Goal: Task Accomplishment & Management: Use online tool/utility

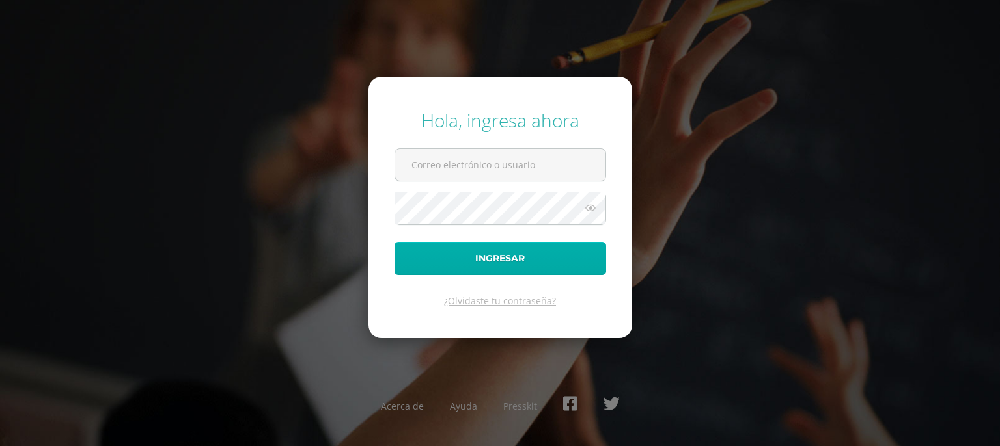
type input "[EMAIL_ADDRESS][DOMAIN_NAME]"
click at [453, 258] on button "Ingresar" at bounding box center [500, 258] width 212 height 33
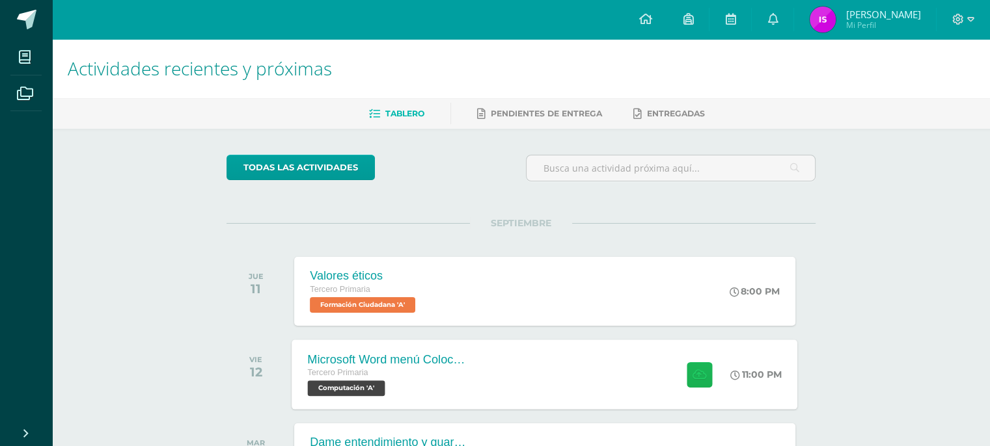
click at [700, 372] on icon at bounding box center [700, 374] width 14 height 11
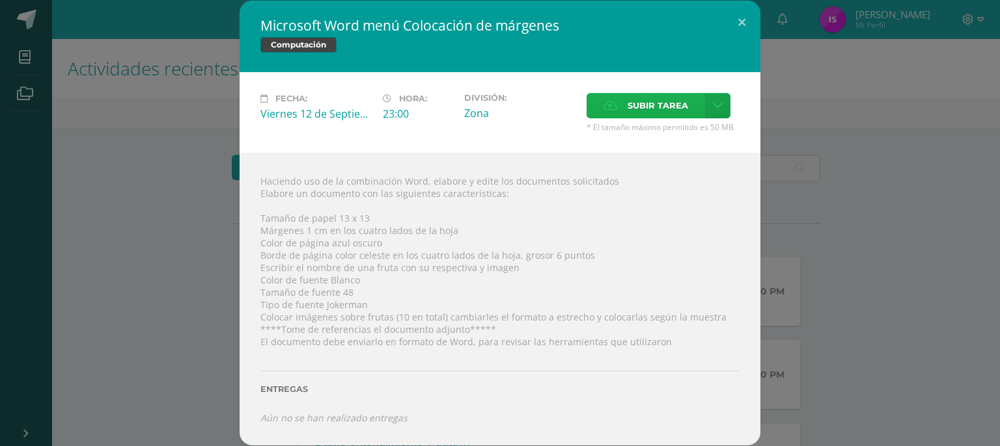
click at [657, 100] on span "Subir tarea" at bounding box center [657, 106] width 61 height 24
click at [0, 0] on input "Subir tarea" at bounding box center [0, 0] width 0 height 0
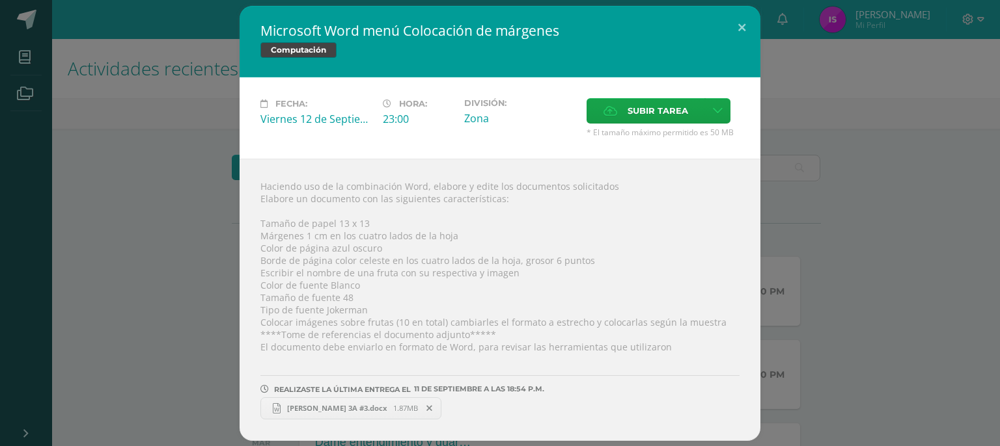
click at [335, 409] on span "[PERSON_NAME] 3A #3.docx" at bounding box center [337, 409] width 113 height 10
click at [665, 385] on hr at bounding box center [499, 381] width 479 height 10
click at [743, 26] on button at bounding box center [741, 28] width 37 height 44
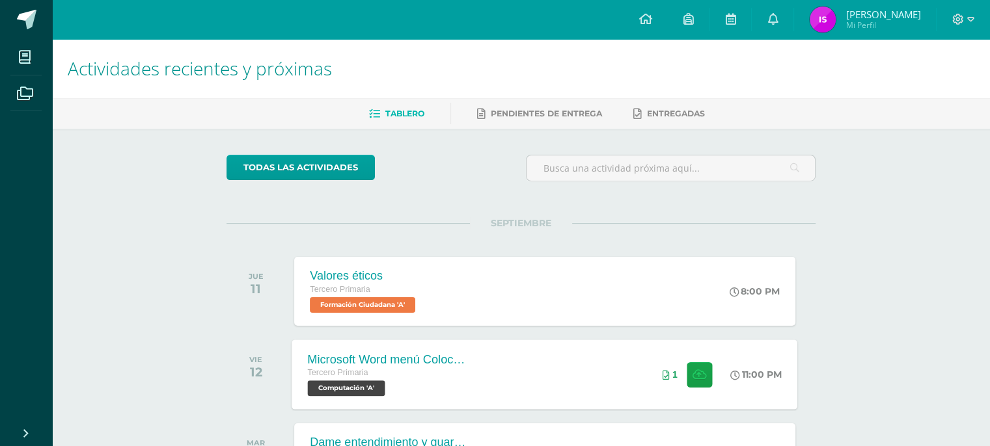
click at [417, 383] on div "Tercero Primaria Computación 'A'" at bounding box center [387, 381] width 158 height 30
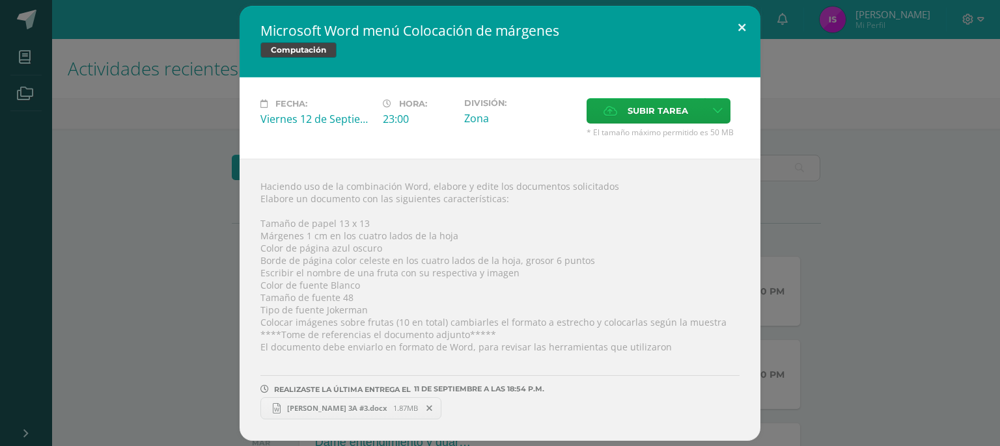
click at [746, 24] on button at bounding box center [741, 28] width 37 height 44
